Goal: Task Accomplishment & Management: Manage account settings

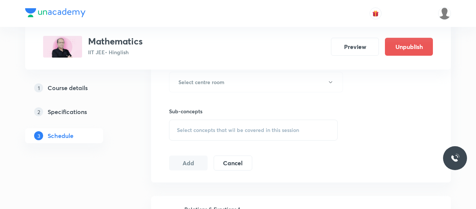
scroll to position [343, 0]
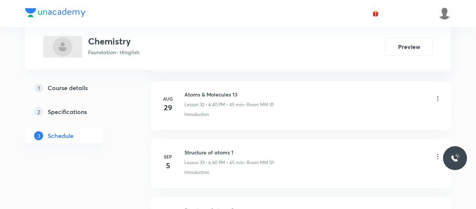
scroll to position [2529, 0]
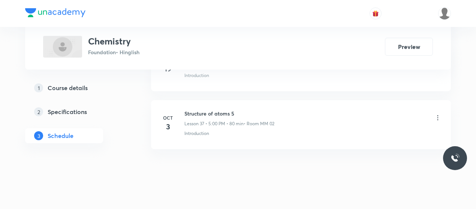
click at [204, 110] on h6 "Structure of atoms 5" at bounding box center [229, 114] width 90 height 8
copy h6 "Structure of atoms 5"
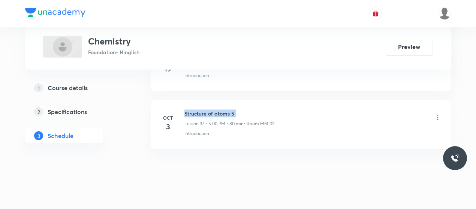
copy h6 "Structure of atoms 5"
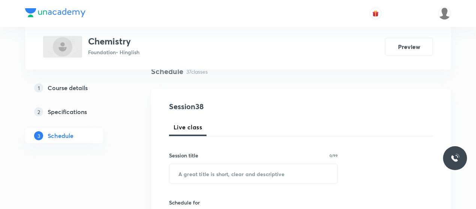
scroll to position [66, 0]
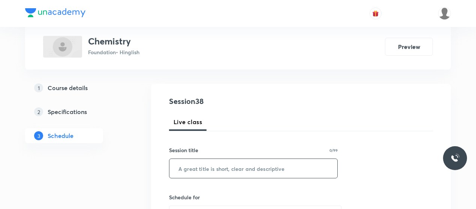
click at [218, 164] on input "text" at bounding box center [253, 168] width 168 height 19
paste input "Structure of atoms 5"
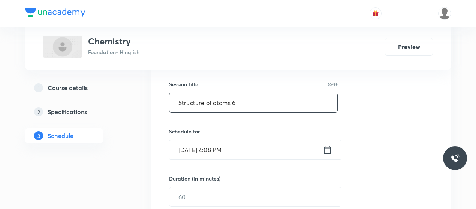
scroll to position [132, 0]
type input "Structure of atoms 6"
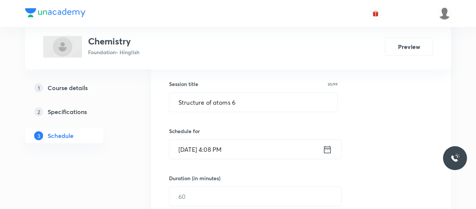
click at [190, 152] on input "Oct 8, 2025, 4:08 PM" at bounding box center [245, 149] width 153 height 19
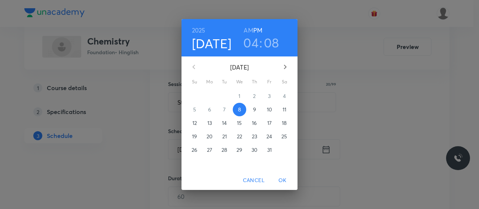
click at [252, 49] on h3 "04" at bounding box center [250, 43] width 15 height 16
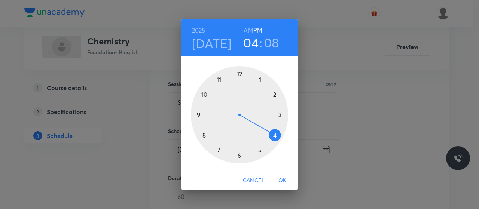
click at [259, 149] on div at bounding box center [239, 114] width 97 height 97
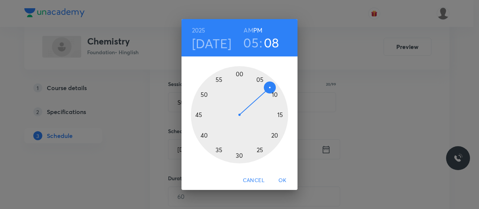
click at [239, 73] on div at bounding box center [239, 114] width 97 height 97
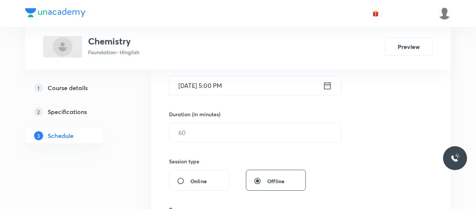
scroll to position [198, 0]
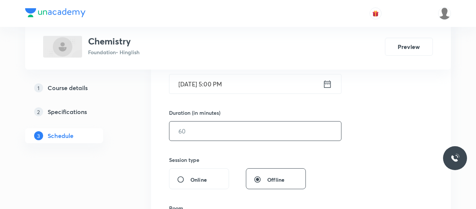
click at [220, 125] on input "text" at bounding box center [255, 131] width 172 height 19
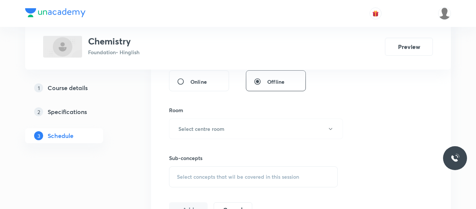
scroll to position [296, 0]
type input "45"
click at [220, 125] on h6 "Select centre room" at bounding box center [201, 129] width 46 height 8
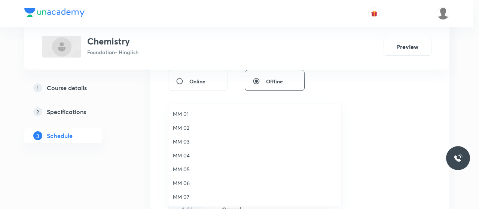
click at [181, 114] on span "MM 01" at bounding box center [255, 114] width 164 height 8
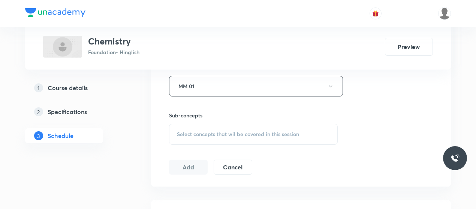
scroll to position [341, 0]
click at [239, 131] on span "Select concepts that wil be covered in this session" at bounding box center [238, 133] width 122 height 6
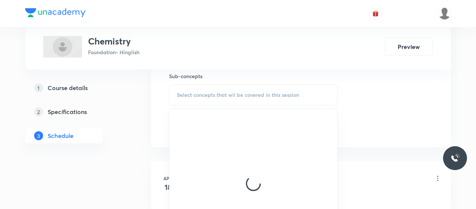
scroll to position [389, 0]
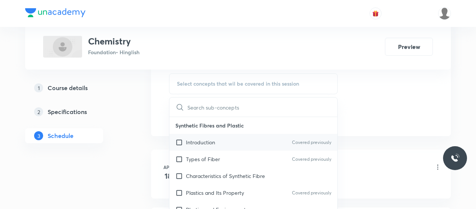
click at [202, 139] on p "Introduction" at bounding box center [200, 143] width 29 height 8
checkbox input "true"
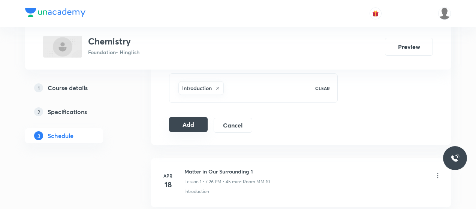
click at [197, 123] on button "Add" at bounding box center [188, 124] width 39 height 15
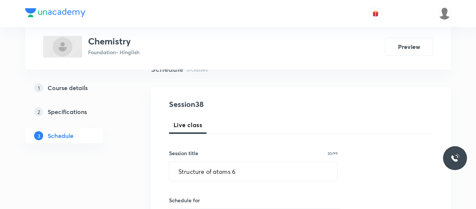
scroll to position [59, 0]
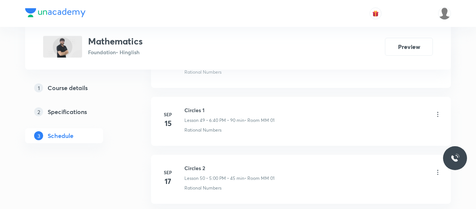
scroll to position [3454, 0]
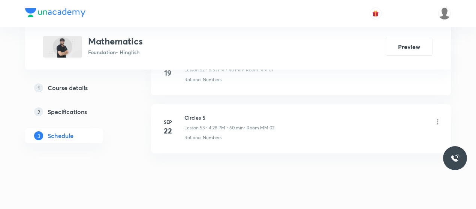
click at [196, 114] on h6 "Circles 5" at bounding box center [229, 118] width 90 height 8
copy h6 "Circles 5"
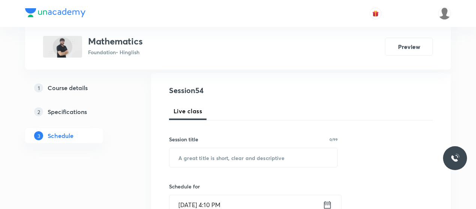
scroll to position [78, 0]
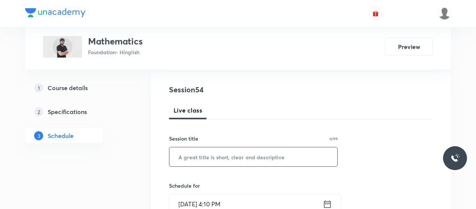
click at [219, 154] on input "text" at bounding box center [253, 157] width 168 height 19
paste input "Circles 5"
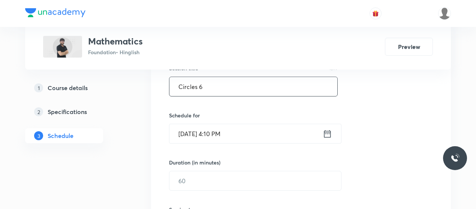
scroll to position [149, 0]
type input "Circles 6"
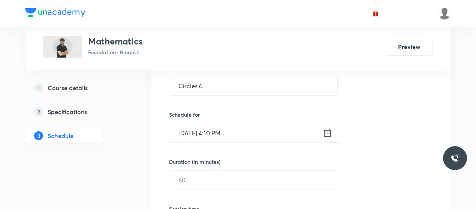
click at [189, 128] on input "Oct 8, 2025, 4:10 PM" at bounding box center [245, 133] width 153 height 19
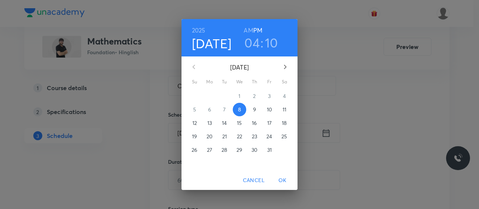
click at [256, 41] on h3 "04" at bounding box center [252, 43] width 15 height 16
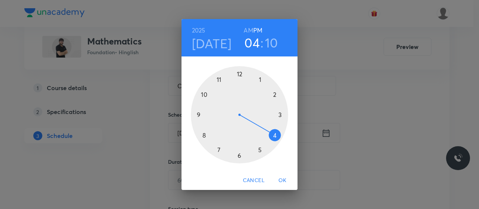
click at [261, 150] on div at bounding box center [239, 114] width 97 height 97
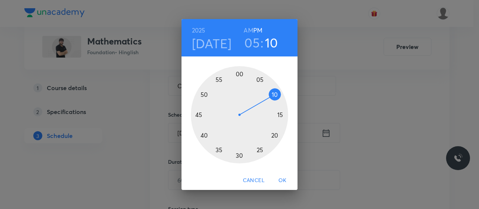
click at [197, 112] on div at bounding box center [239, 114] width 97 height 97
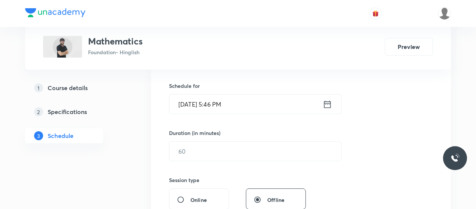
scroll to position [180, 0]
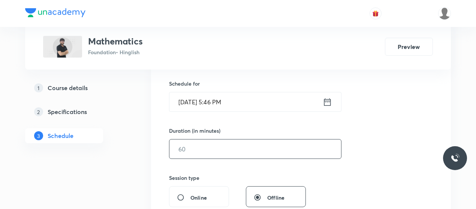
click at [215, 141] on input "text" at bounding box center [255, 149] width 172 height 19
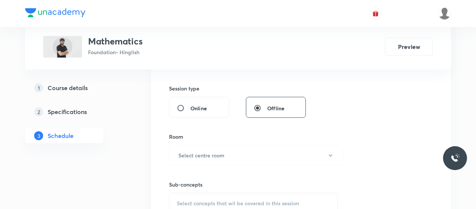
scroll to position [276, 0]
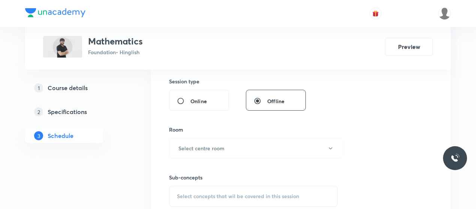
type input "45"
click at [215, 141] on button "Select centre room" at bounding box center [256, 148] width 174 height 21
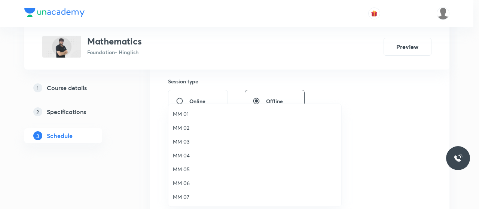
click at [179, 109] on li "MM 01" at bounding box center [255, 114] width 173 height 14
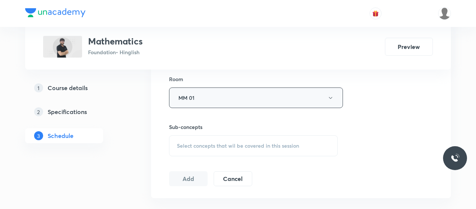
scroll to position [328, 0]
click at [231, 143] on span "Select concepts that wil be covered in this session" at bounding box center [238, 145] width 122 height 6
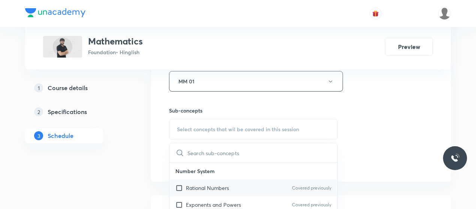
click at [207, 188] on p "Rational Numbers" at bounding box center [207, 188] width 43 height 8
checkbox input "true"
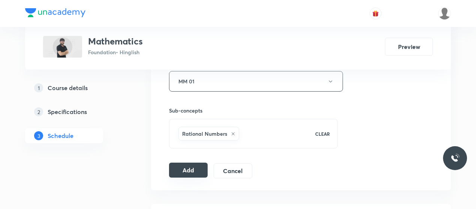
click at [175, 170] on button "Add" at bounding box center [188, 170] width 39 height 15
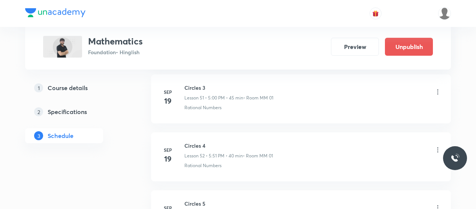
scroll to position [3168, 0]
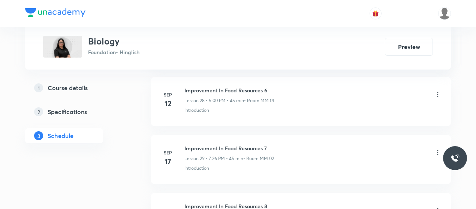
scroll to position [2172, 0]
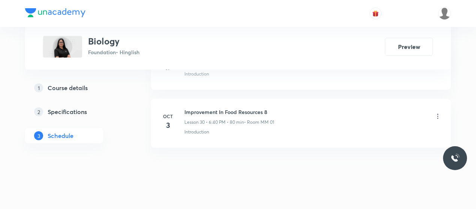
click at [211, 108] on h6 "Improvement In Food Resources 8" at bounding box center [229, 112] width 90 height 8
copy h6 "Improvement In Food Resources 8"
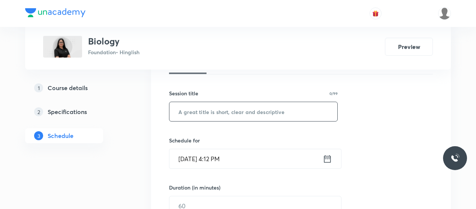
scroll to position [131, 0]
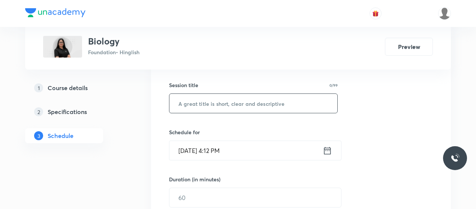
click at [215, 107] on input "text" at bounding box center [253, 103] width 168 height 19
paste input "Improvement In Food Resources 8"
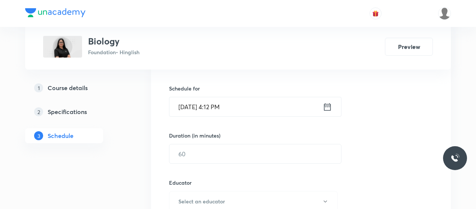
scroll to position [176, 0]
type input "Improvement In Food Resources 9"
click at [192, 104] on input "Oct 8, 2025, 4:12 PM" at bounding box center [245, 105] width 153 height 19
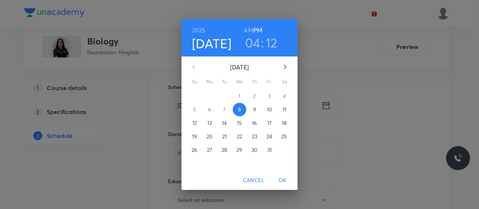
click at [255, 43] on h3 "04" at bounding box center [252, 43] width 15 height 16
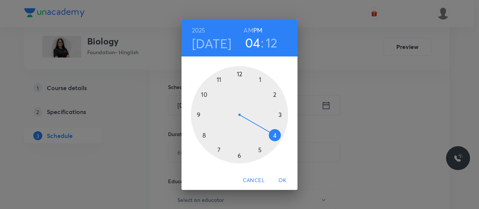
click at [240, 155] on div at bounding box center [239, 114] width 97 height 97
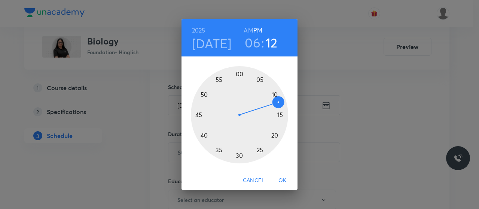
click at [205, 137] on div at bounding box center [239, 114] width 97 height 97
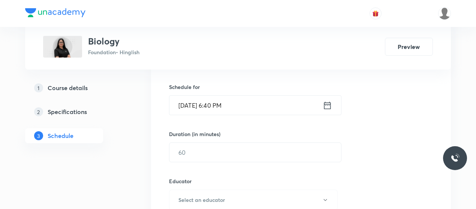
scroll to position [204, 0]
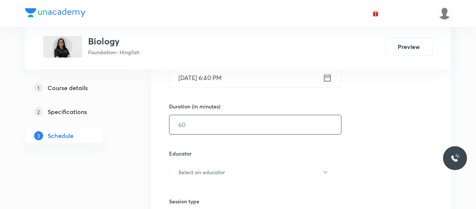
drag, startPoint x: 200, startPoint y: 113, endPoint x: 199, endPoint y: 122, distance: 9.8
click at [199, 122] on div "Duration (in minutes) ​" at bounding box center [237, 119] width 137 height 32
click at [199, 122] on input "text" at bounding box center [255, 124] width 172 height 19
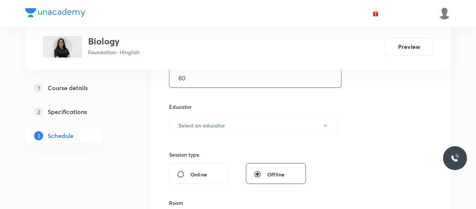
scroll to position [253, 0]
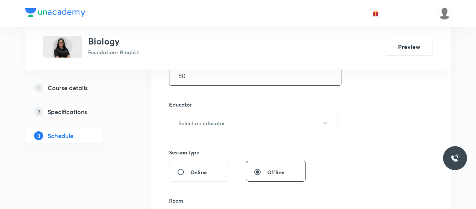
type input "80"
click at [199, 122] on h6 "Select an educator" at bounding box center [201, 123] width 46 height 8
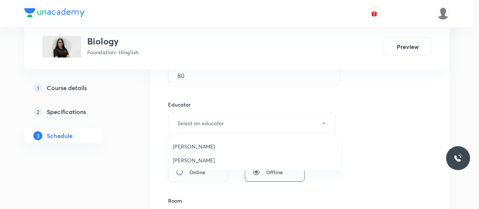
click at [188, 149] on span "Umesh Singh Rathore" at bounding box center [255, 147] width 164 height 8
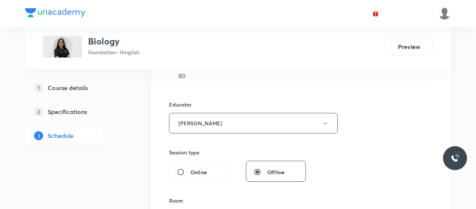
scroll to position [302, 0]
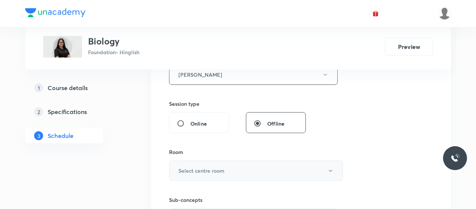
click at [212, 161] on button "Select centre room" at bounding box center [256, 171] width 174 height 21
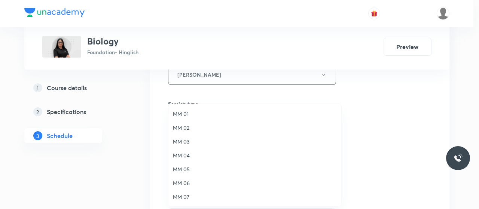
click at [182, 116] on span "MM 01" at bounding box center [255, 114] width 164 height 8
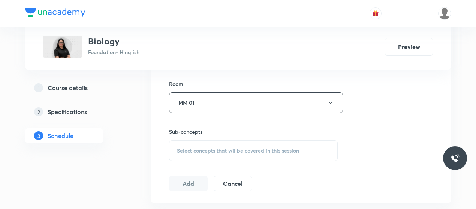
click at [209, 154] on div "Select concepts that wil be covered in this session" at bounding box center [253, 150] width 169 height 21
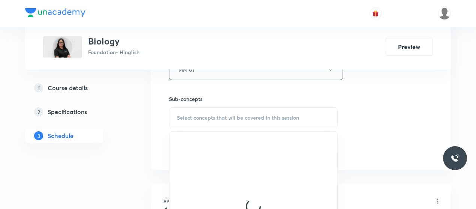
scroll to position [411, 0]
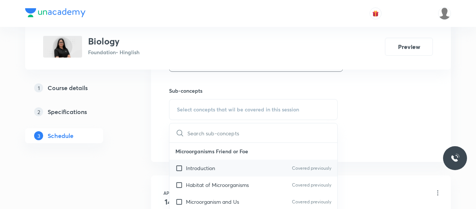
click at [205, 170] on p "Introduction" at bounding box center [200, 168] width 29 height 8
checkbox input "true"
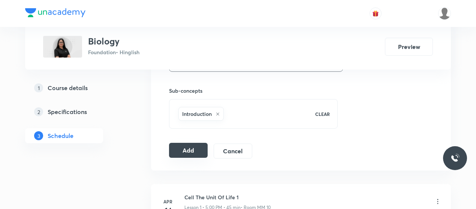
click at [195, 153] on button "Add" at bounding box center [188, 150] width 39 height 15
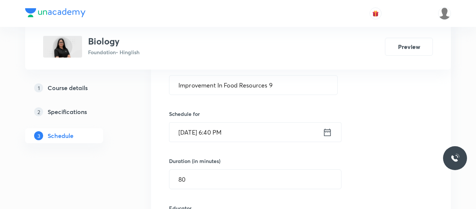
scroll to position [152, 0]
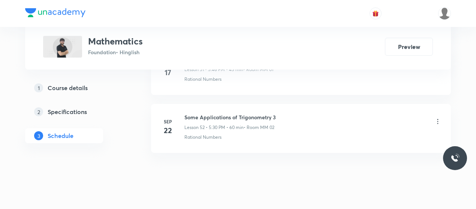
click at [208, 114] on h6 "Some Applications of Trigonometry 3" at bounding box center [229, 118] width 91 height 8
drag, startPoint x: 0, startPoint y: 0, endPoint x: 208, endPoint y: 102, distance: 232.0
click at [208, 114] on h6 "Some Applications of Trigonometry 3" at bounding box center [229, 118] width 91 height 8
copy h6 "Some Applications of Trigonometry 3"
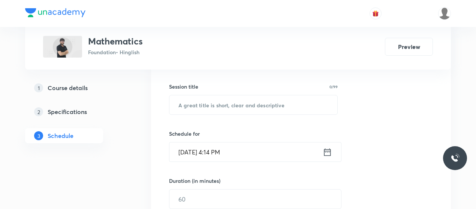
scroll to position [140, 0]
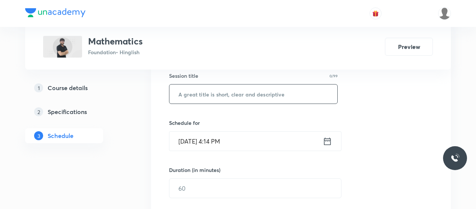
click at [219, 96] on input "text" at bounding box center [253, 94] width 168 height 19
paste input "Some Applications of Trigonometry 3"
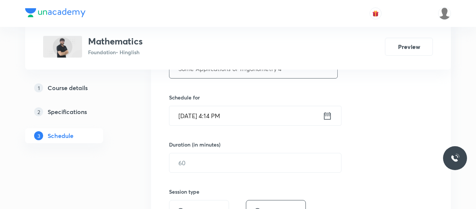
scroll to position [167, 0]
type input "Some Applications of Trigonometry 4"
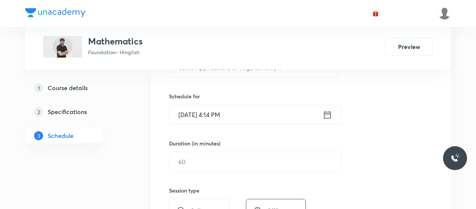
click at [189, 113] on input "Oct 8, 2025, 4:14 PM" at bounding box center [245, 114] width 153 height 19
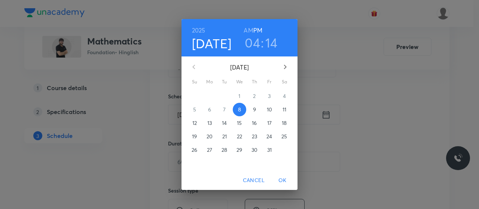
click at [257, 42] on h3 "04" at bounding box center [252, 43] width 15 height 16
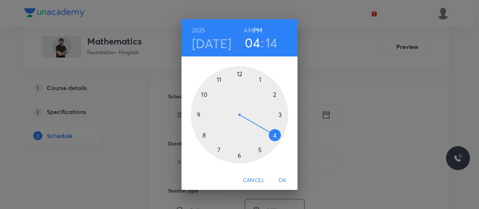
click at [203, 136] on div at bounding box center [239, 114] width 97 height 97
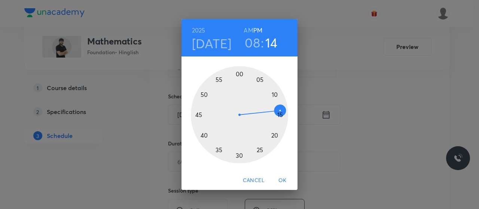
click at [239, 75] on div at bounding box center [239, 114] width 97 height 97
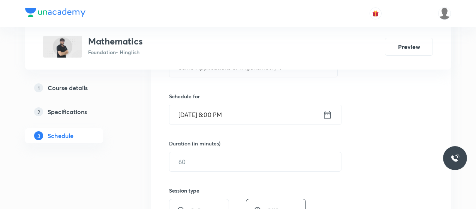
click at [217, 113] on input "Oct 8, 2025, 8:00 PM" at bounding box center [245, 114] width 153 height 19
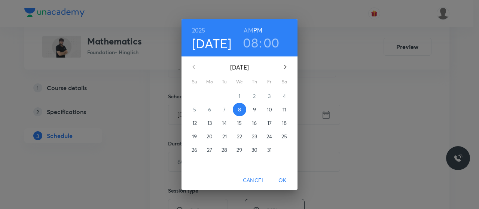
click at [252, 45] on h3 "08" at bounding box center [250, 43] width 15 height 16
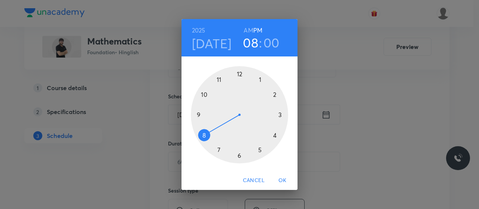
click at [260, 152] on div at bounding box center [239, 114] width 97 height 97
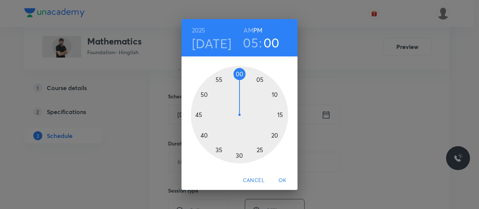
click at [240, 74] on div at bounding box center [239, 114] width 97 height 97
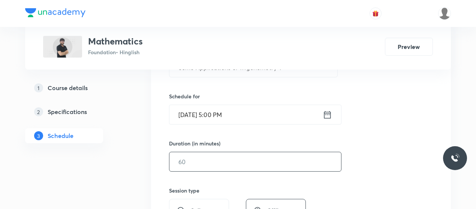
scroll to position [180, 0]
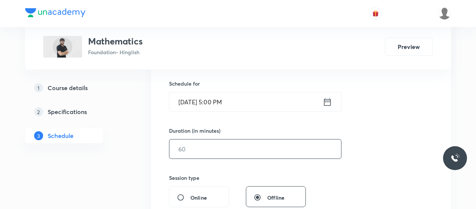
click at [212, 155] on input "text" at bounding box center [255, 149] width 172 height 19
type input "8"
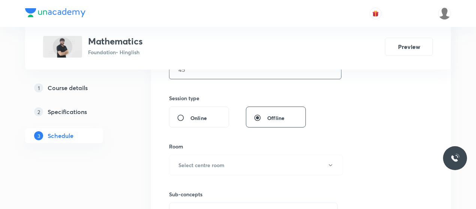
scroll to position [271, 0]
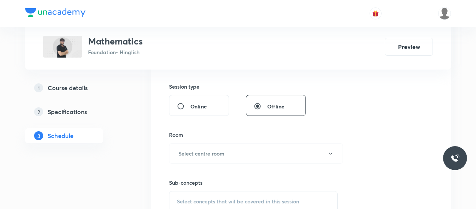
type input "45"
click at [212, 155] on h6 "Select centre room" at bounding box center [201, 154] width 46 height 8
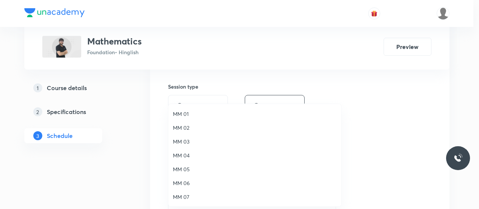
click at [180, 112] on span "MM 01" at bounding box center [255, 114] width 164 height 8
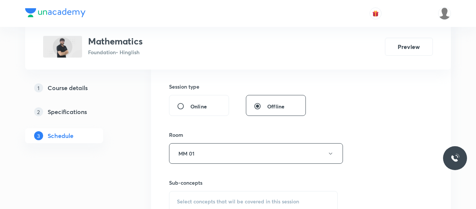
scroll to position [331, 0]
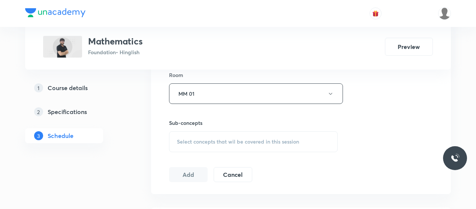
click at [211, 134] on div "Select concepts that wil be covered in this session" at bounding box center [253, 141] width 169 height 21
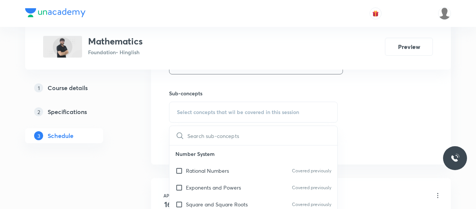
scroll to position [361, 0]
click at [208, 166] on p "Rational Numbers" at bounding box center [207, 170] width 43 height 8
checkbox input "true"
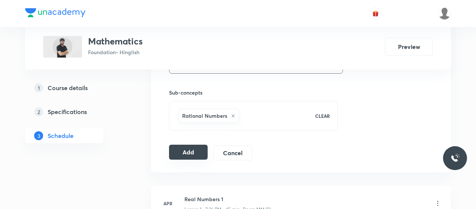
click at [192, 152] on button "Add" at bounding box center [188, 152] width 39 height 15
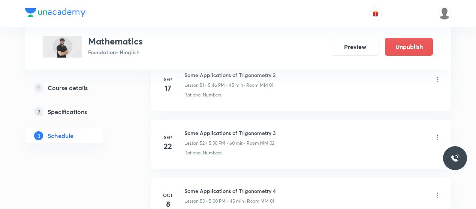
scroll to position [3111, 0]
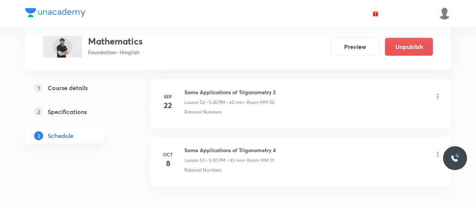
scroll to position [3074, 0]
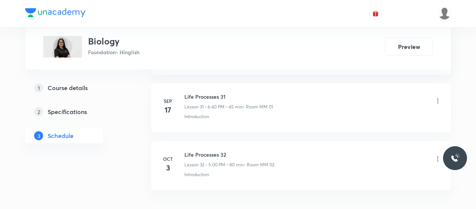
scroll to position [2287, 0]
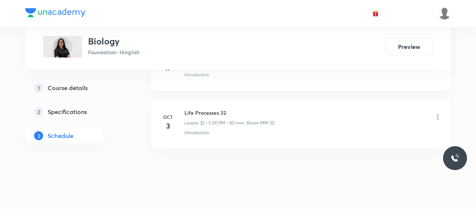
click at [205, 109] on h6 "Life Processes 32" at bounding box center [229, 113] width 90 height 8
copy h6 "Life Processes 32"
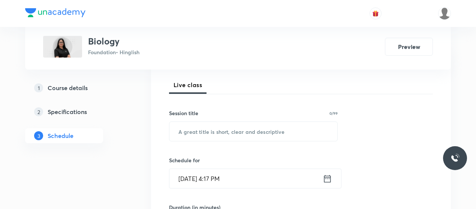
scroll to position [105, 0]
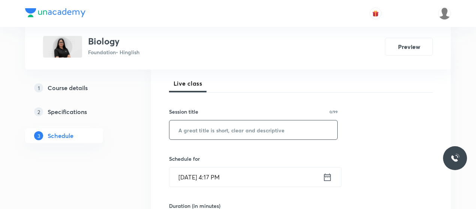
click at [221, 134] on input "text" at bounding box center [253, 130] width 168 height 19
paste input "Life Processes 32"
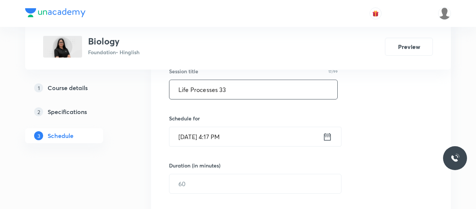
scroll to position [146, 0]
type input "Life Processes 33"
click at [215, 134] on input "Oct 8, 2025, 4:17 PM" at bounding box center [245, 136] width 153 height 19
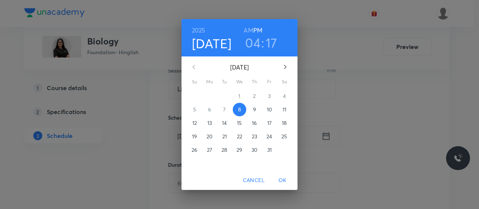
click at [258, 42] on h3 "04" at bounding box center [252, 43] width 15 height 16
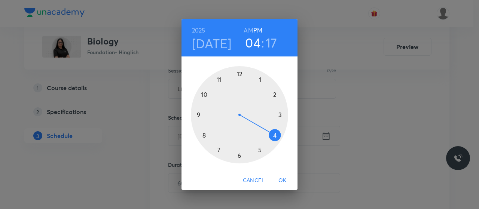
click at [260, 152] on div at bounding box center [239, 114] width 97 height 97
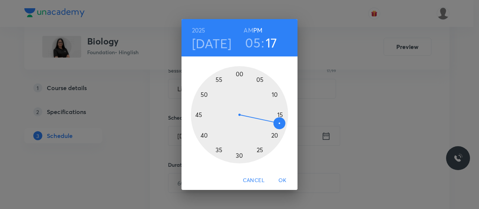
click at [198, 112] on div at bounding box center [239, 114] width 97 height 97
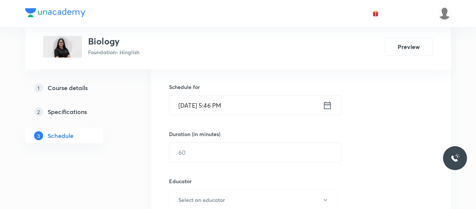
scroll to position [179, 0]
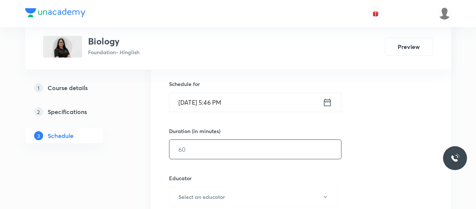
click at [209, 140] on input "text" at bounding box center [255, 149] width 172 height 19
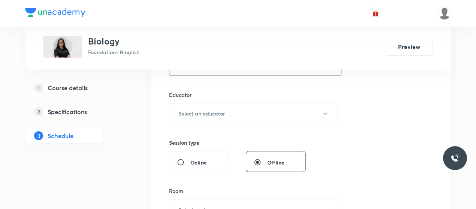
scroll to position [273, 0]
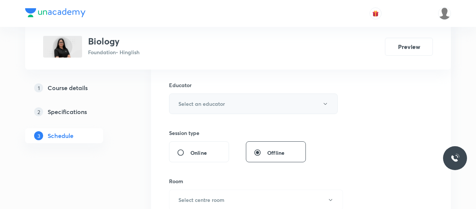
type input "45"
click at [229, 105] on button "Select an educator" at bounding box center [253, 104] width 169 height 21
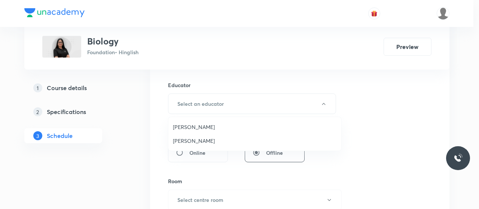
click at [194, 127] on span "Umesh Singh Rathore" at bounding box center [255, 127] width 164 height 8
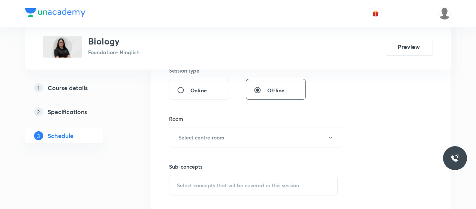
scroll to position [339, 0]
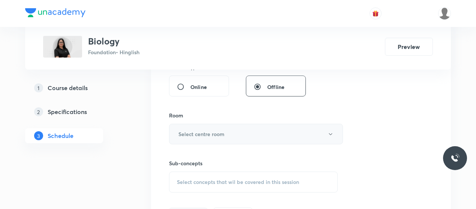
click at [237, 131] on button "Select centre room" at bounding box center [256, 134] width 174 height 21
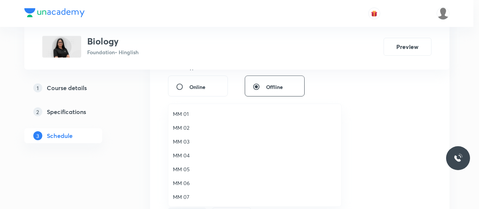
click at [179, 114] on span "MM 01" at bounding box center [255, 114] width 164 height 8
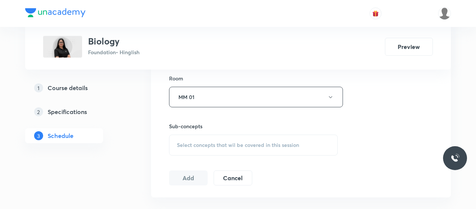
scroll to position [377, 0]
click at [233, 142] on span "Select concepts that wil be covered in this session" at bounding box center [238, 144] width 122 height 6
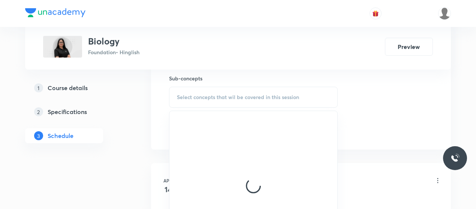
scroll to position [425, 0]
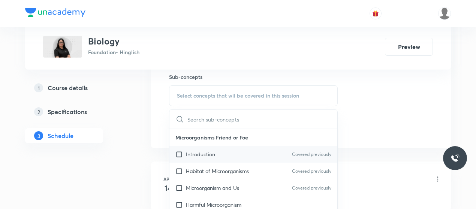
click at [212, 152] on p "Introduction" at bounding box center [200, 155] width 29 height 8
checkbox input "true"
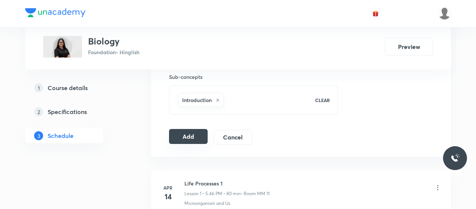
click at [183, 132] on button "Add" at bounding box center [188, 136] width 39 height 15
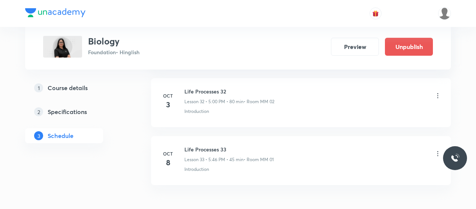
scroll to position [1916, 0]
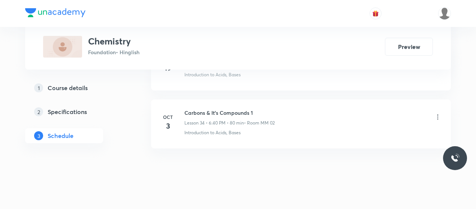
click at [210, 109] on h6 "Carbons & It's Compounds 1" at bounding box center [229, 113] width 90 height 8
copy h6 "Carbons & It's Compounds 1"
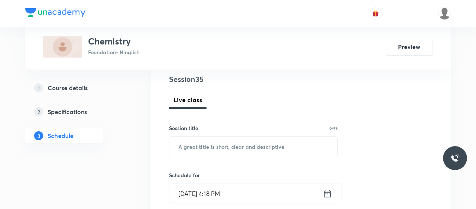
scroll to position [90, 0]
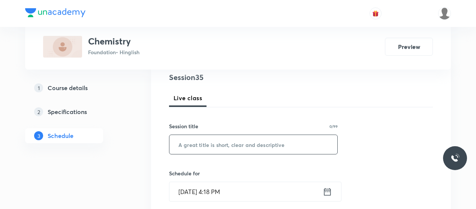
click at [226, 140] on input "text" at bounding box center [253, 144] width 168 height 19
paste input "Carbons & It's Compounds 1"
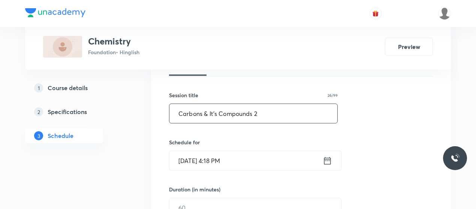
scroll to position [121, 0]
type input "Carbons & It's Compounds 2"
click at [188, 160] on input "Oct 8, 2025, 4:18 PM" at bounding box center [245, 160] width 153 height 19
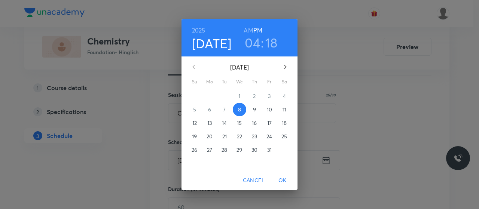
click at [259, 43] on h3 "04" at bounding box center [252, 43] width 15 height 16
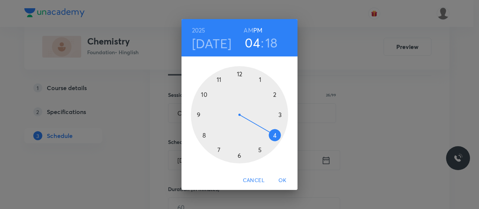
click at [239, 157] on div at bounding box center [239, 114] width 97 height 97
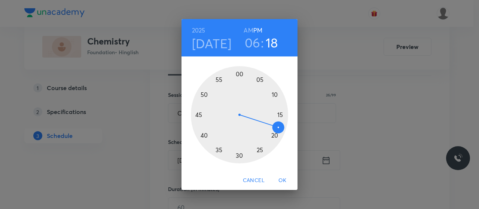
click at [205, 135] on div at bounding box center [239, 114] width 97 height 97
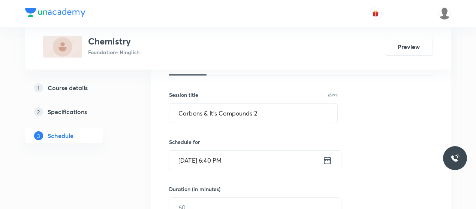
scroll to position [170, 0]
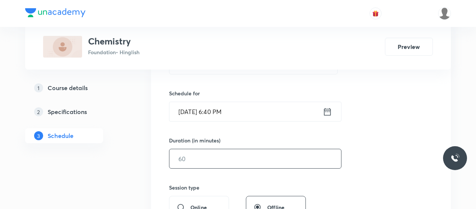
click at [213, 155] on input "text" at bounding box center [255, 158] width 172 height 19
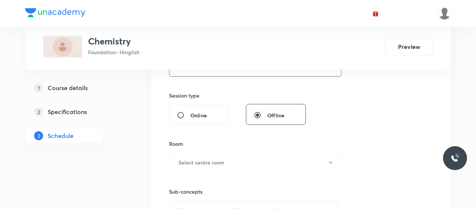
scroll to position [263, 0]
type input "80"
click at [213, 155] on button "Select centre room" at bounding box center [256, 161] width 174 height 21
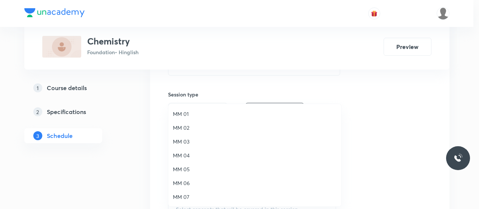
click at [184, 128] on span "MM 02" at bounding box center [255, 128] width 164 height 8
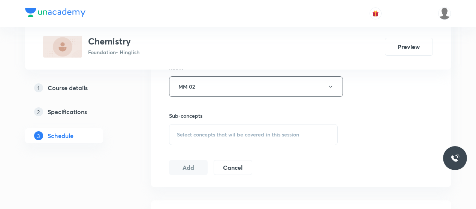
click at [215, 137] on div "Select concepts that wil be covered in this session" at bounding box center [253, 134] width 169 height 21
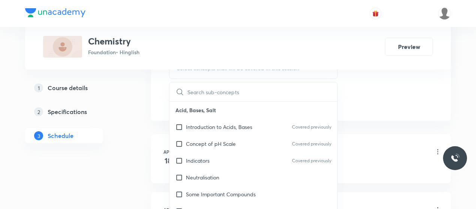
scroll to position [405, 0]
click at [196, 125] on p "Introduction to Acids, Bases" at bounding box center [219, 127] width 66 height 8
checkbox input "true"
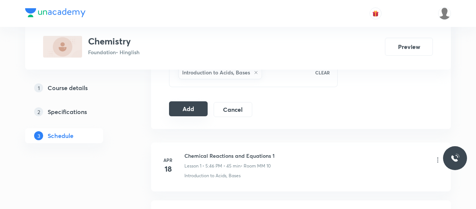
click at [186, 105] on button "Add" at bounding box center [188, 109] width 39 height 15
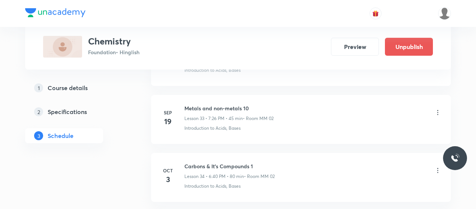
scroll to position [2070, 0]
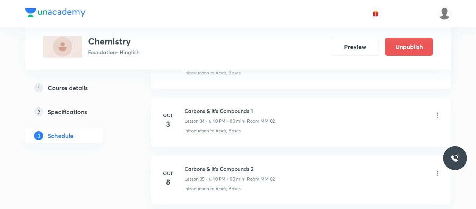
scroll to position [2012, 0]
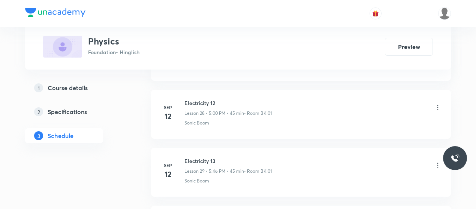
scroll to position [2182, 0]
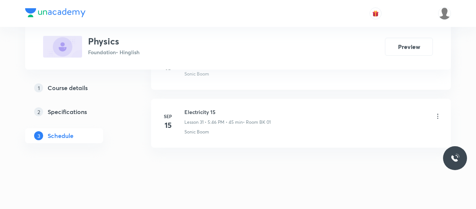
click at [199, 108] on h6 "Electricity 15" at bounding box center [227, 112] width 86 height 8
copy h6 "Electricity 15"
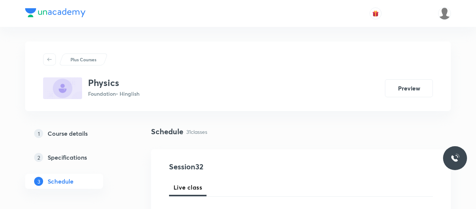
scroll to position [42, 0]
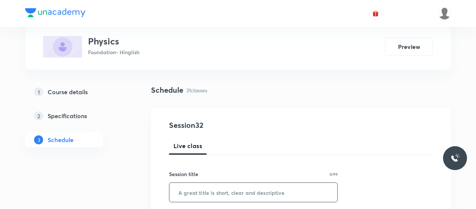
click at [232, 185] on input "text" at bounding box center [253, 192] width 168 height 19
paste input "Electricity 15"
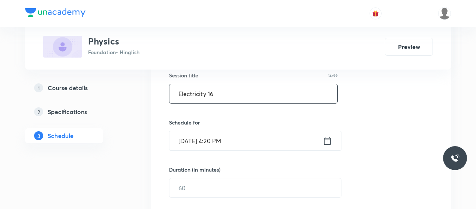
type input "Electricity 16"
click at [180, 130] on div "Schedule for [DATE] 4:20 PM ​" at bounding box center [253, 135] width 169 height 32
drag, startPoint x: 222, startPoint y: 130, endPoint x: 217, endPoint y: 136, distance: 7.7
click at [217, 136] on div "Schedule for [DATE] 4:20 PM ​" at bounding box center [253, 135] width 169 height 32
click at [217, 136] on input "[DATE] 4:20 PM" at bounding box center [245, 140] width 153 height 19
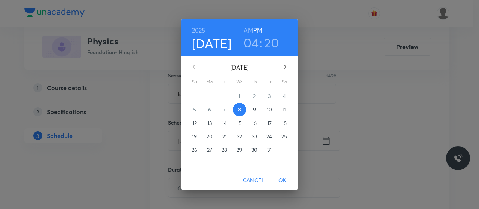
click at [254, 43] on h3 "04" at bounding box center [251, 43] width 15 height 16
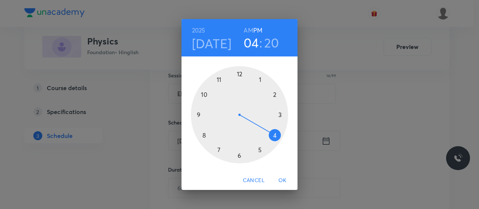
click at [260, 151] on div at bounding box center [239, 114] width 97 height 97
click at [240, 74] on div at bounding box center [239, 114] width 97 height 97
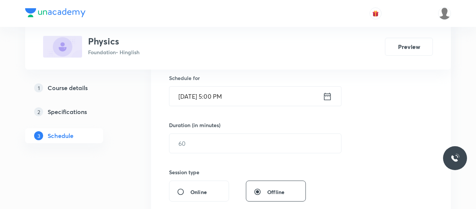
scroll to position [190, 0]
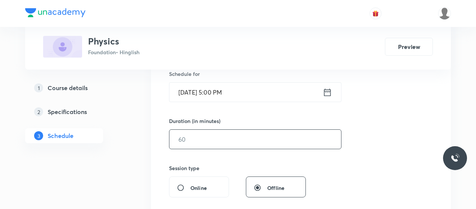
click at [225, 136] on input "text" at bounding box center [255, 139] width 172 height 19
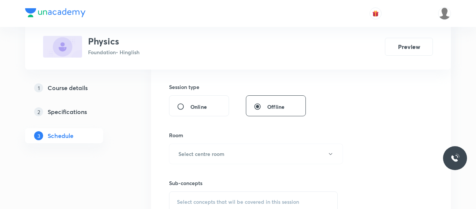
scroll to position [273, 0]
type input "80"
click at [223, 143] on button "Select centre room" at bounding box center [256, 152] width 174 height 21
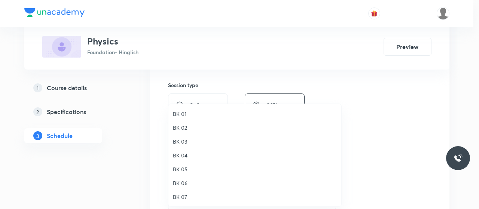
click at [179, 112] on span "BK 01" at bounding box center [255, 114] width 164 height 8
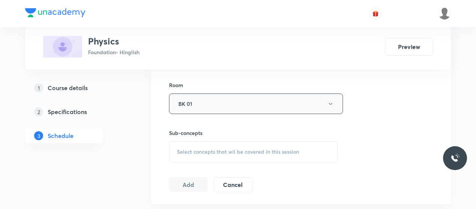
scroll to position [327, 0]
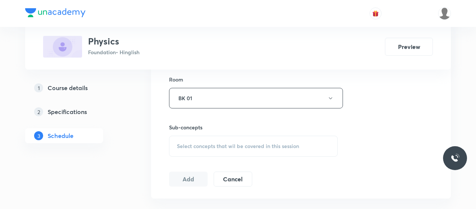
click at [231, 144] on span "Select concepts that wil be covered in this session" at bounding box center [238, 146] width 122 height 6
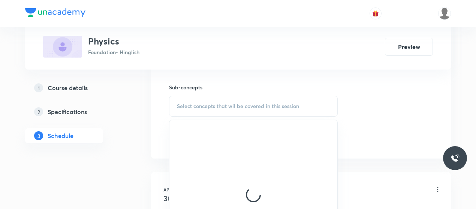
scroll to position [367, 0]
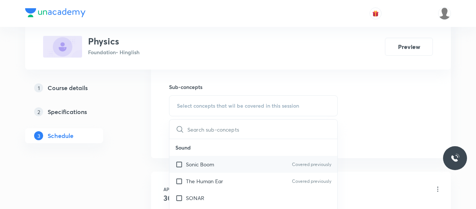
click at [205, 163] on p "Sonic Boom" at bounding box center [200, 165] width 28 height 8
checkbox input "true"
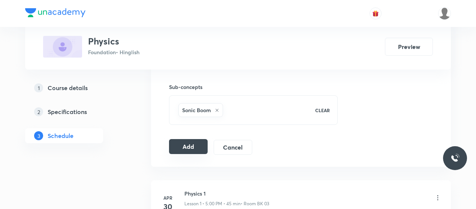
click at [175, 145] on button "Add" at bounding box center [188, 146] width 39 height 15
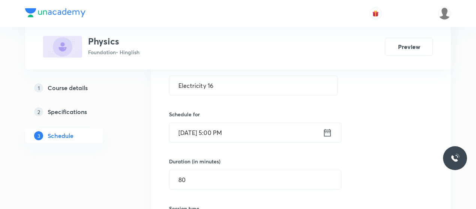
scroll to position [117, 0]
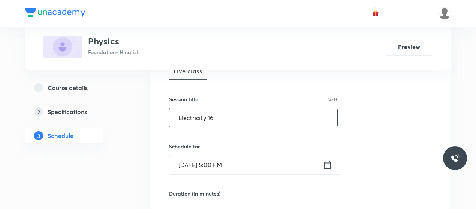
click at [194, 117] on input "Electricity 16" at bounding box center [253, 117] width 168 height 19
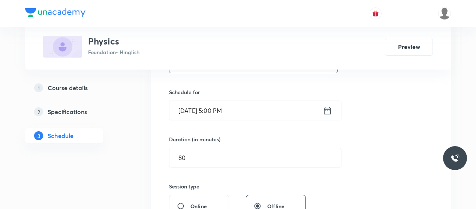
scroll to position [172, 0]
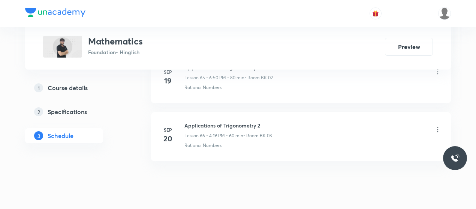
scroll to position [4205, 0]
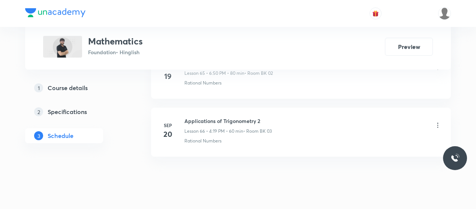
click at [207, 117] on h6 "Applications of Trigonometry 2" at bounding box center [227, 121] width 87 height 8
copy h6 "Applications of Trigonometry 2"
click at [207, 117] on h6 "Applications of Trigonometry 2" at bounding box center [227, 121] width 87 height 8
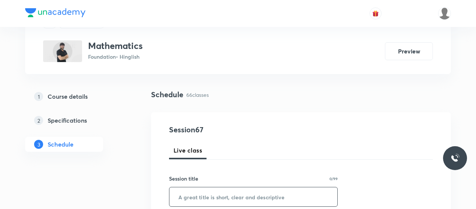
scroll to position [97, 0]
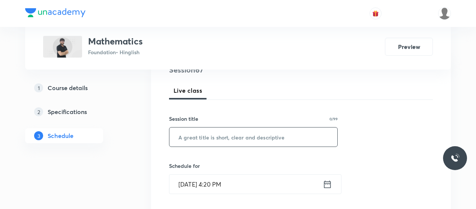
click at [224, 134] on input "text" at bounding box center [253, 137] width 168 height 19
paste input "Applications of Trigonometry 2"
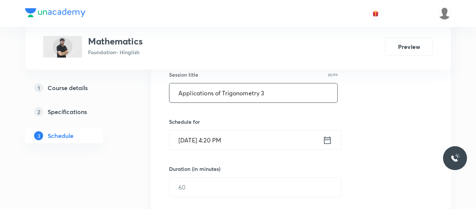
scroll to position [143, 0]
type input "Applications of Trigonometry 3"
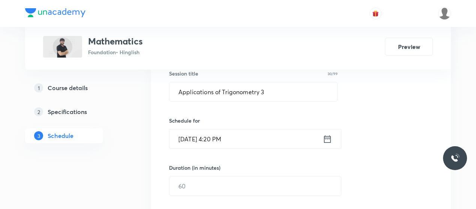
click at [199, 132] on input "Oct 8, 2025, 4:20 PM" at bounding box center [245, 139] width 153 height 19
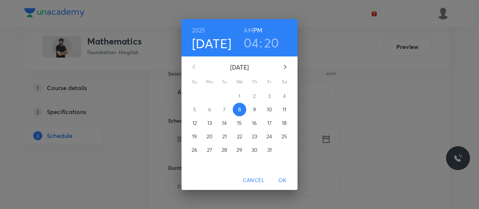
click at [251, 43] on h3 "04" at bounding box center [251, 43] width 15 height 16
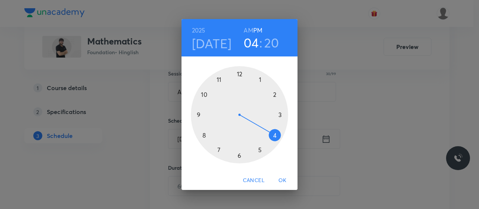
click at [240, 156] on div at bounding box center [239, 114] width 97 height 97
click at [202, 135] on div at bounding box center [239, 114] width 97 height 97
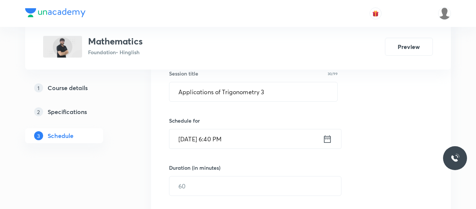
scroll to position [201, 0]
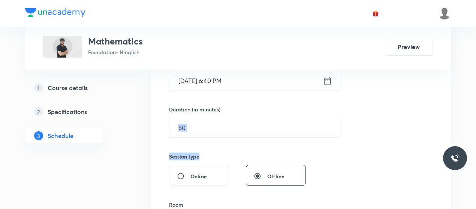
drag, startPoint x: 224, startPoint y: 150, endPoint x: 224, endPoint y: 113, distance: 37.5
click at [224, 113] on div "Session 67 Live class Session title 30/99 Applications of Trigonometry 3 ​ Sche…" at bounding box center [301, 137] width 264 height 352
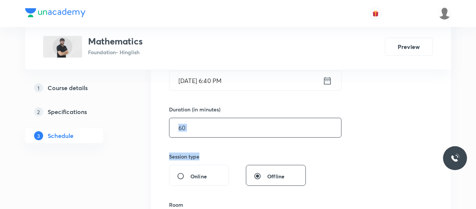
click at [223, 132] on input "text" at bounding box center [255, 127] width 172 height 19
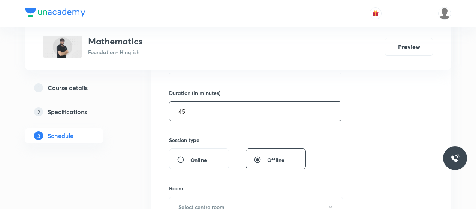
scroll to position [217, 0]
type input "4"
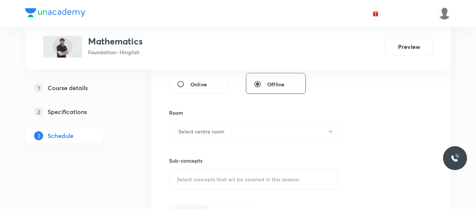
scroll to position [295, 0]
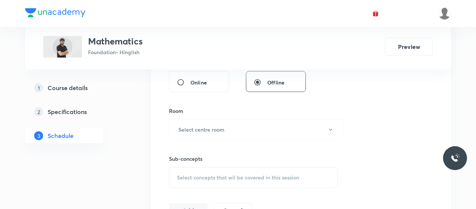
type input "80"
click at [223, 132] on h6 "Select centre room" at bounding box center [201, 130] width 46 height 8
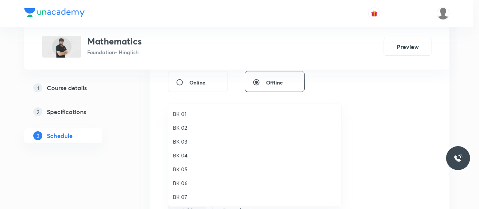
click at [184, 127] on span "BK 02" at bounding box center [255, 128] width 164 height 8
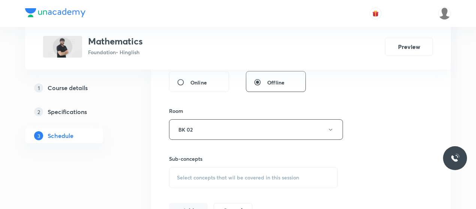
scroll to position [339, 0]
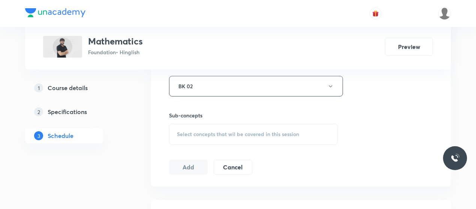
click at [229, 132] on span "Select concepts that wil be covered in this session" at bounding box center [238, 134] width 122 height 6
click at [222, 85] on button "BK 02" at bounding box center [256, 86] width 174 height 21
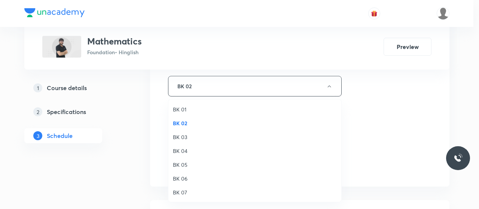
click at [185, 111] on span "BK 01" at bounding box center [255, 110] width 164 height 8
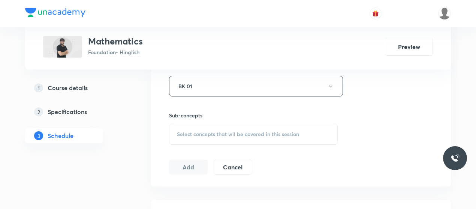
scroll to position [341, 0]
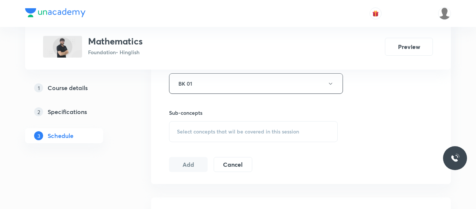
click at [222, 138] on div "Select concepts that wil be covered in this session" at bounding box center [253, 131] width 169 height 21
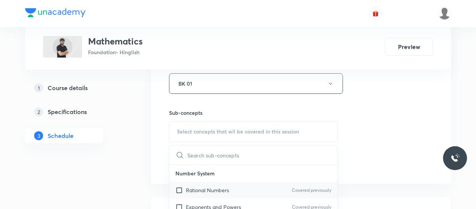
click at [202, 187] on p "Rational Numbers" at bounding box center [207, 191] width 43 height 8
checkbox input "true"
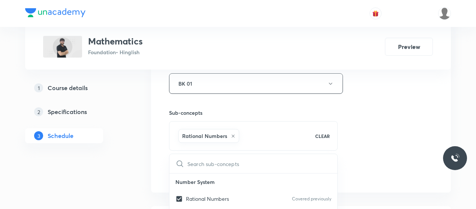
click at [367, 152] on div "Session 67 Live class Session title 30/99 Applications of Trigonometry 3 ​ Sche…" at bounding box center [301, 1] width 264 height 360
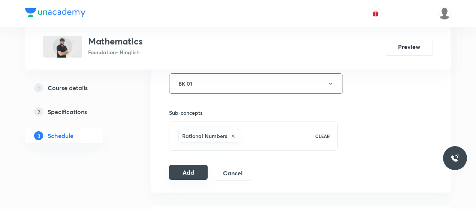
click at [194, 169] on button "Add" at bounding box center [188, 172] width 39 height 15
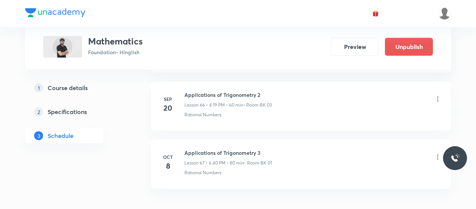
scroll to position [3920, 0]
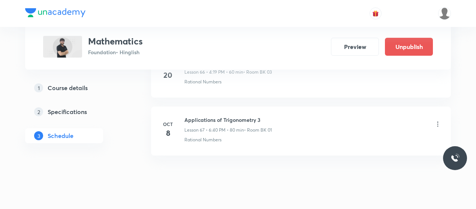
click at [438, 122] on icon at bounding box center [437, 124] width 1 height 5
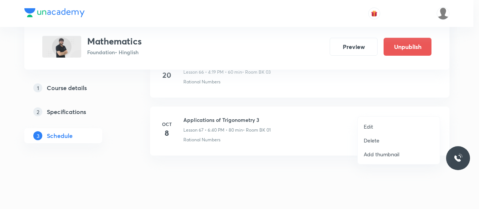
click at [364, 125] on p "Edit" at bounding box center [368, 127] width 9 height 8
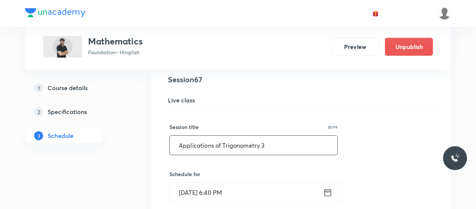
click at [246, 136] on input "Applications of Trigonometry 3" at bounding box center [253, 145] width 167 height 19
paste input "Circles"
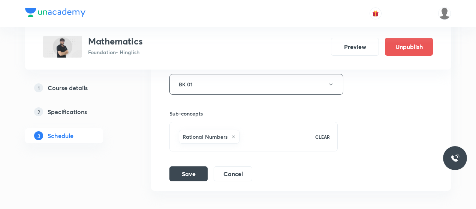
scroll to position [4173, 0]
type input "Circles 1"
click at [191, 166] on button "Save" at bounding box center [188, 173] width 38 height 15
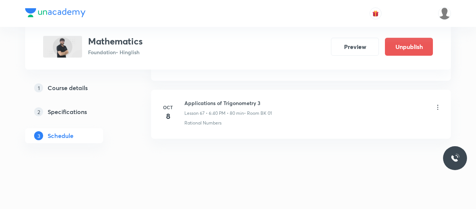
scroll to position [3920, 0]
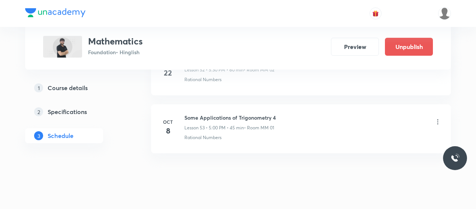
click at [436, 118] on icon at bounding box center [437, 121] width 7 height 7
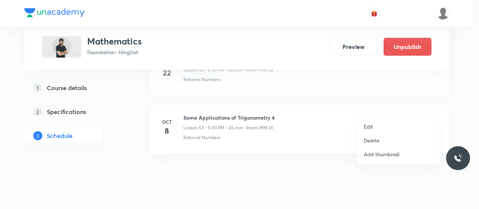
click at [361, 129] on li "Edit" at bounding box center [399, 127] width 82 height 14
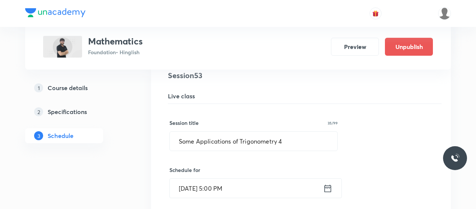
scroll to position [3092, 0]
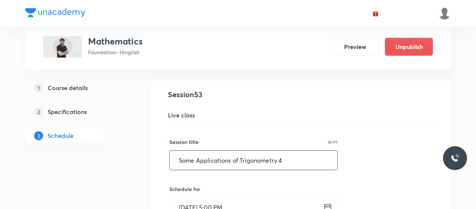
click at [217, 153] on input "Some Applications of Trigonometry 4" at bounding box center [253, 160] width 167 height 19
paste input "XVU477M2"
type input "X"
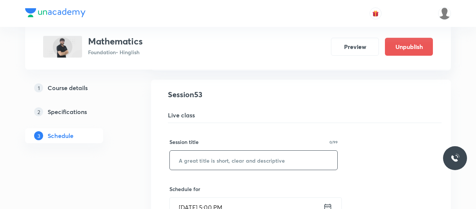
type input "c"
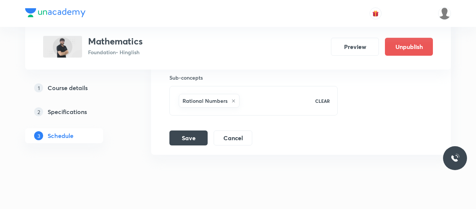
scroll to position [3397, 0]
type input "Circle 1"
click at [188, 129] on button "Save" at bounding box center [188, 136] width 38 height 15
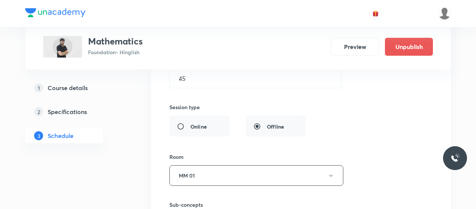
scroll to position [3280, 0]
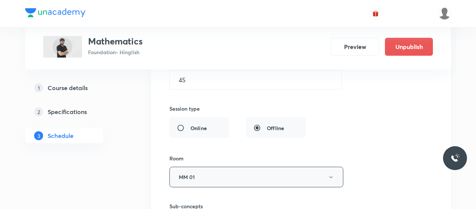
click at [218, 171] on button "MM 01" at bounding box center [256, 177] width 174 height 21
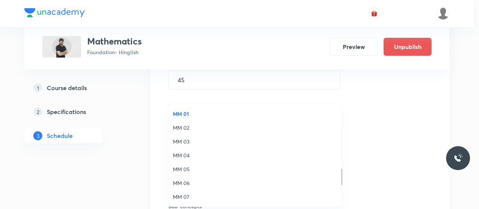
click at [186, 138] on span "MM 03" at bounding box center [255, 142] width 164 height 8
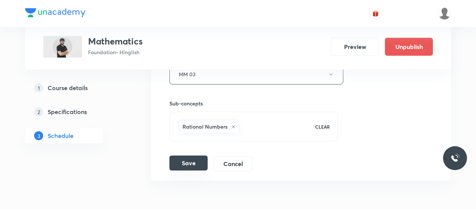
scroll to position [3383, 0]
click at [190, 155] on button "Save" at bounding box center [188, 162] width 38 height 15
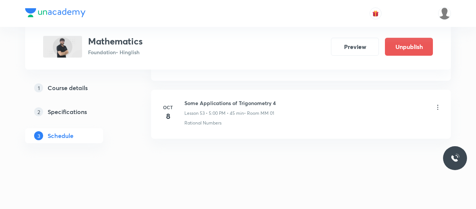
scroll to position [3111, 0]
